Goal: Register for event/course

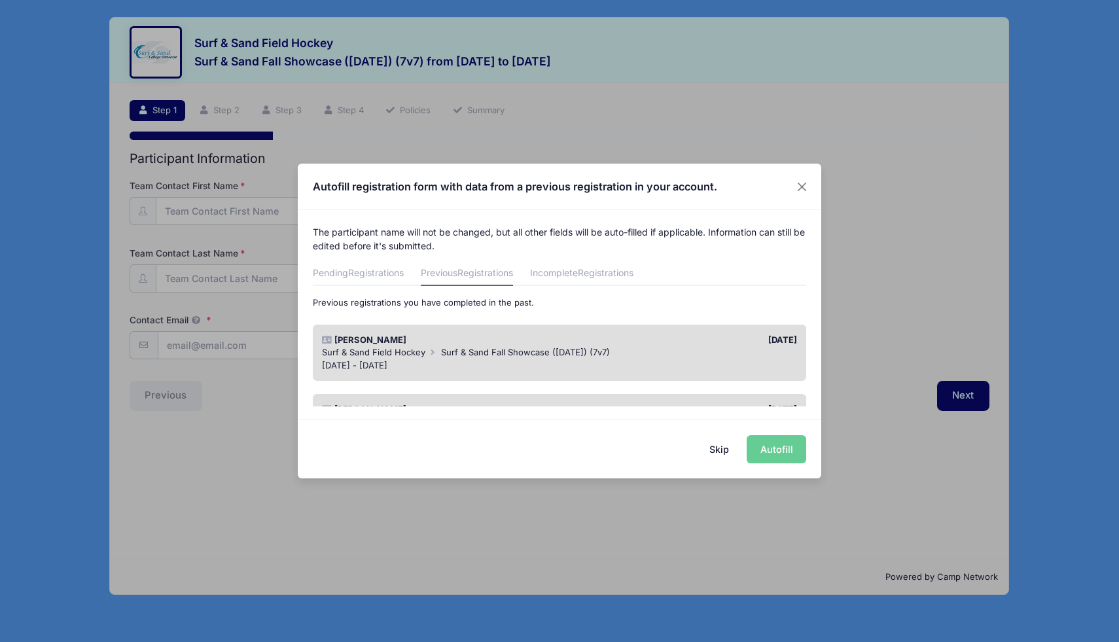
click at [600, 359] on div "[DATE] - [DATE]" at bounding box center [560, 365] width 476 height 13
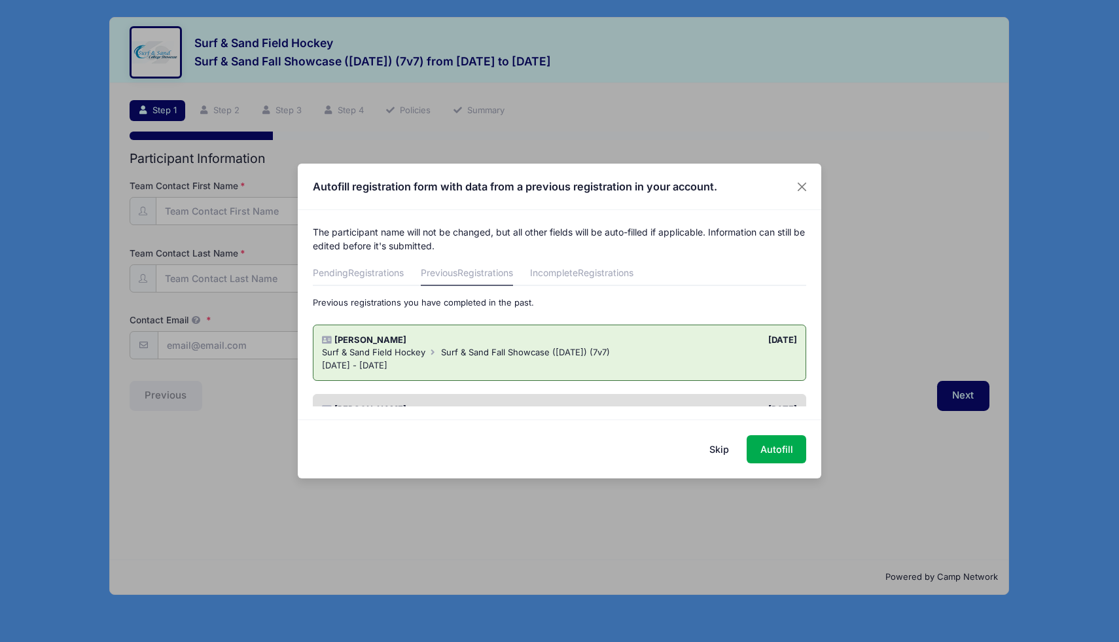
click at [600, 359] on div "[DATE] - [DATE]" at bounding box center [560, 365] width 476 height 13
click at [768, 452] on button "Autofill" at bounding box center [777, 449] width 60 height 28
type input "[EMAIL_ADDRESS][DOMAIN_NAME]"
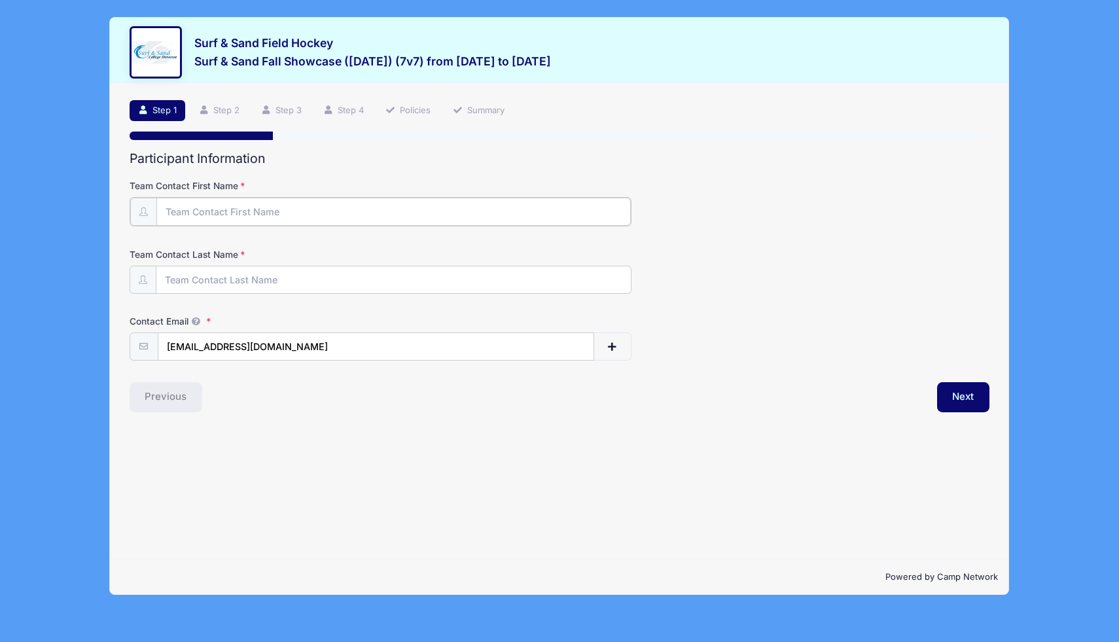
click at [260, 212] on input "Team Contact First Name" at bounding box center [393, 212] width 474 height 28
type input "[PERSON_NAME]"
type input "M Eden"
type input "[EMAIL_ADDRESS][DOMAIN_NAME]"
click at [170, 280] on input "M Eden" at bounding box center [393, 279] width 474 height 28
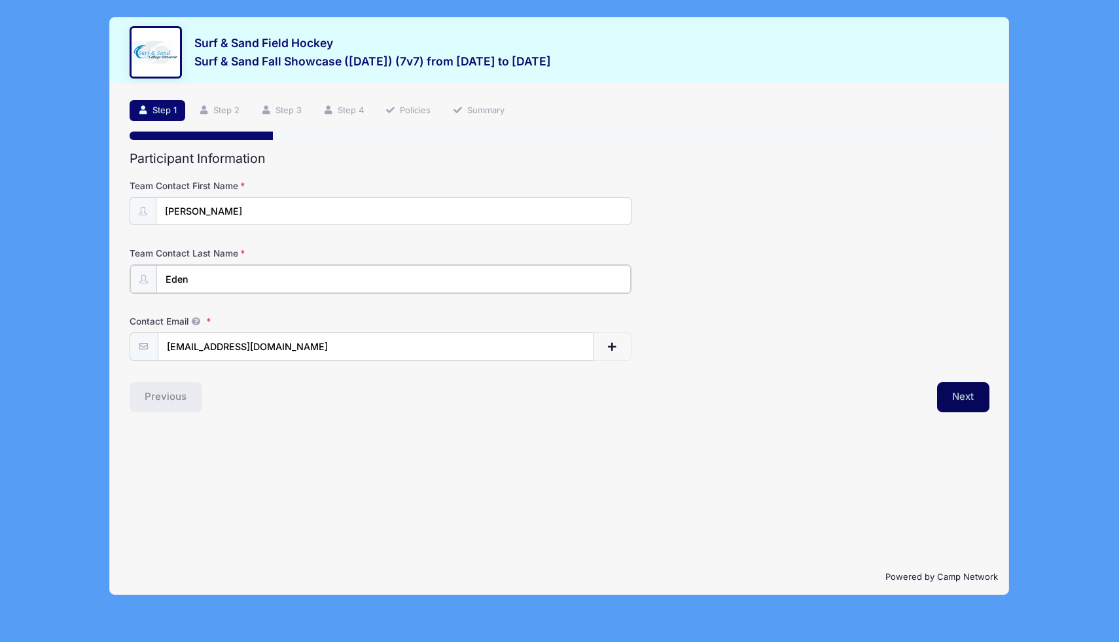
type input "Eden"
click at [976, 397] on button "Next" at bounding box center [963, 396] width 53 height 30
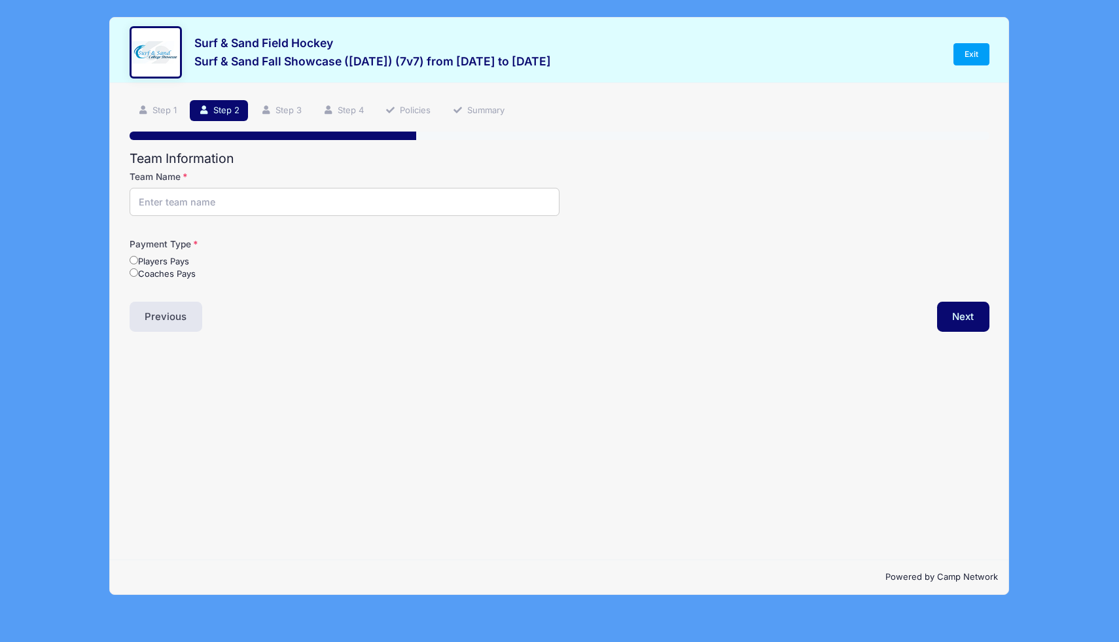
click at [198, 203] on input "Team Name" at bounding box center [345, 202] width 430 height 28
type input "Falcon White"
click at [133, 275] on input "Coaches Pays" at bounding box center [134, 272] width 9 height 9
radio input "true"
click at [944, 308] on button "Next" at bounding box center [963, 317] width 53 height 30
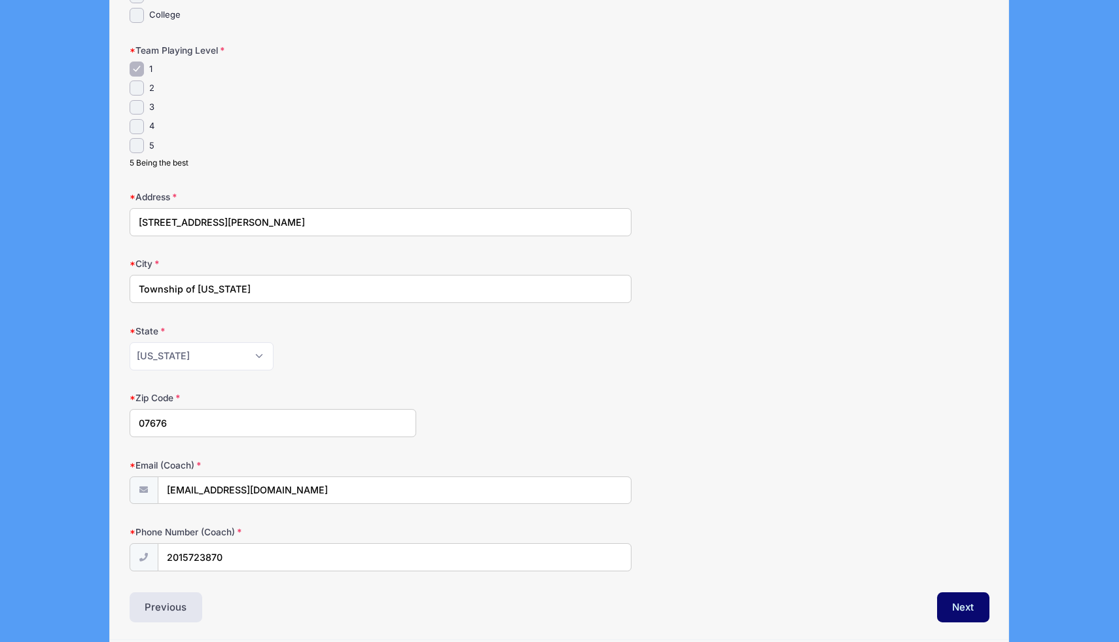
scroll to position [588, 0]
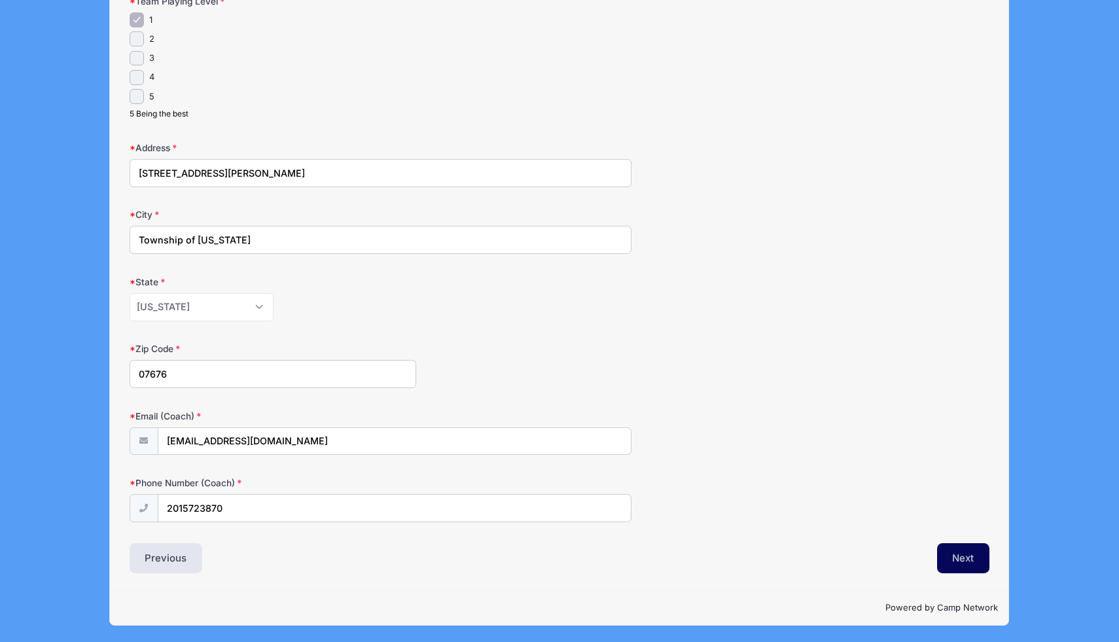
click at [953, 556] on button "Next" at bounding box center [963, 558] width 53 height 30
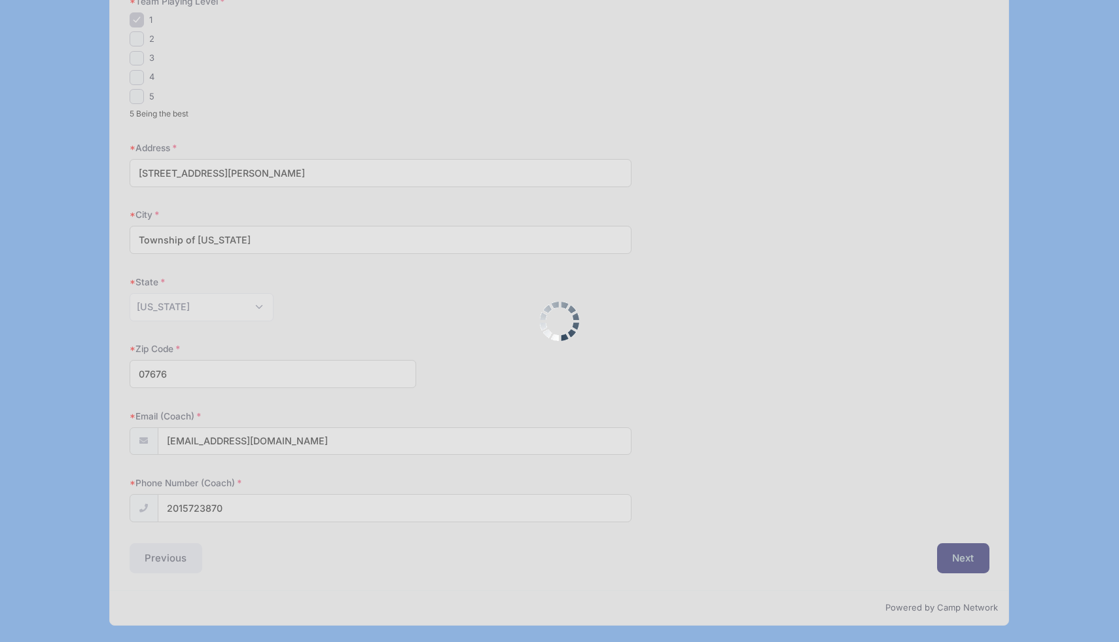
scroll to position [0, 0]
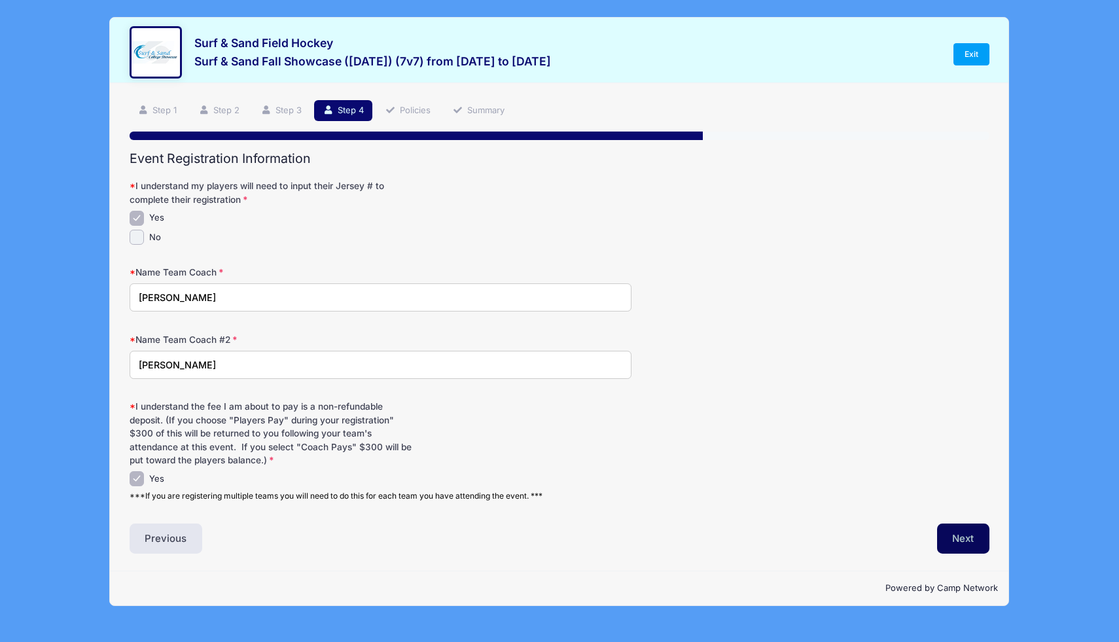
click at [966, 547] on button "Next" at bounding box center [963, 538] width 53 height 30
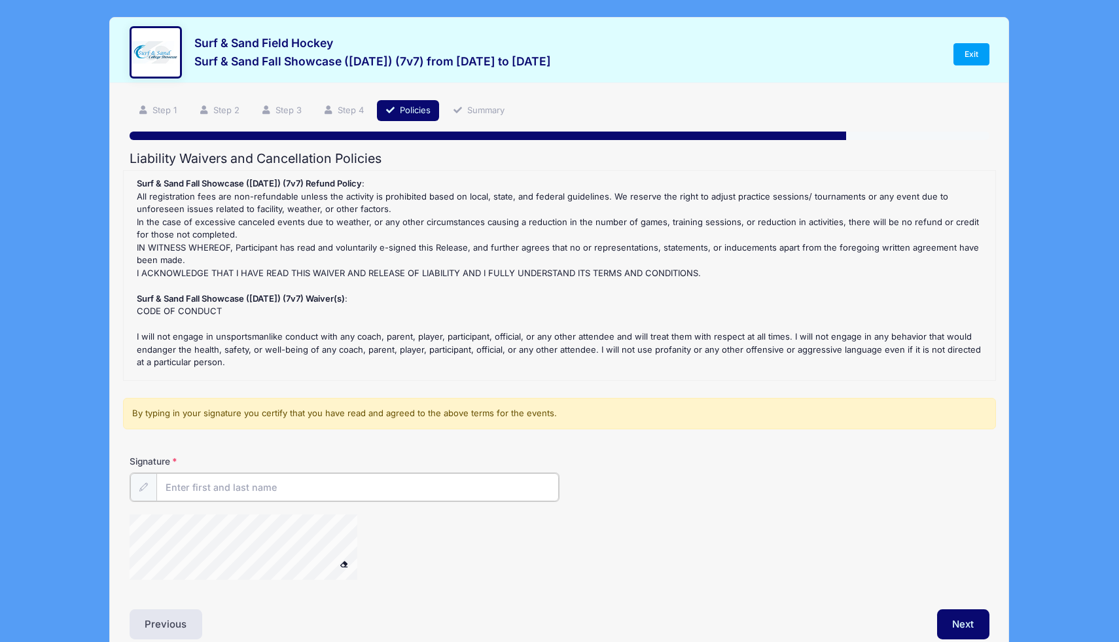
click at [363, 493] on input "Signature" at bounding box center [357, 487] width 402 height 28
type input "[PERSON_NAME]"
click at [962, 631] on button "Next" at bounding box center [963, 623] width 53 height 30
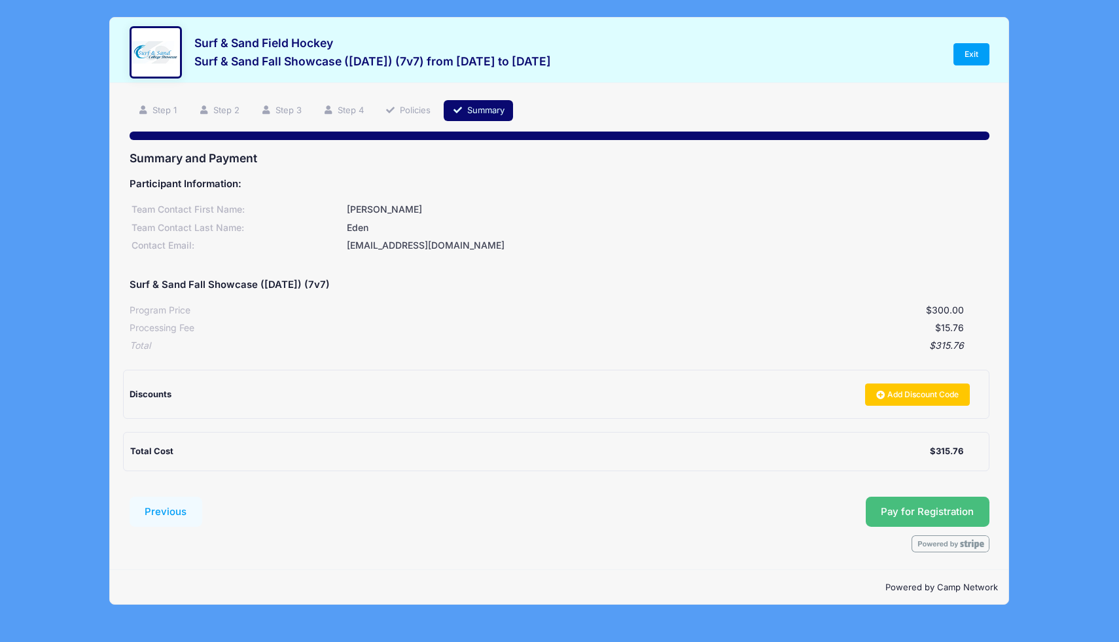
click at [953, 505] on button "Pay for Registration" at bounding box center [928, 512] width 124 height 30
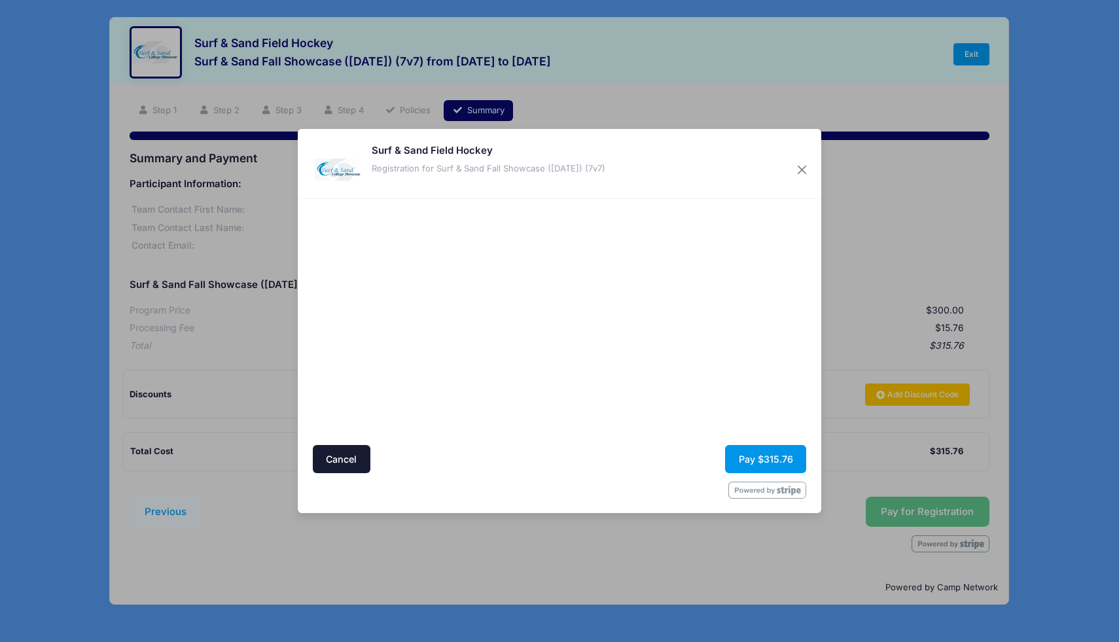
click at [754, 466] on button "Pay $315.76" at bounding box center [765, 459] width 81 height 28
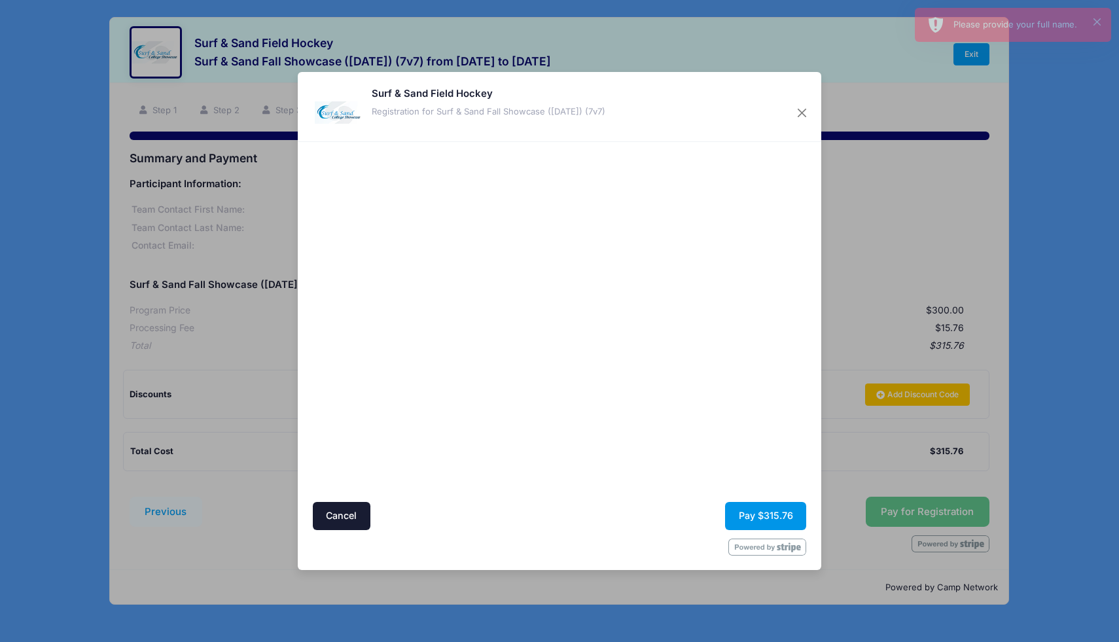
click at [756, 512] on button "Pay $315.76" at bounding box center [765, 516] width 81 height 28
